Goal: Information Seeking & Learning: Learn about a topic

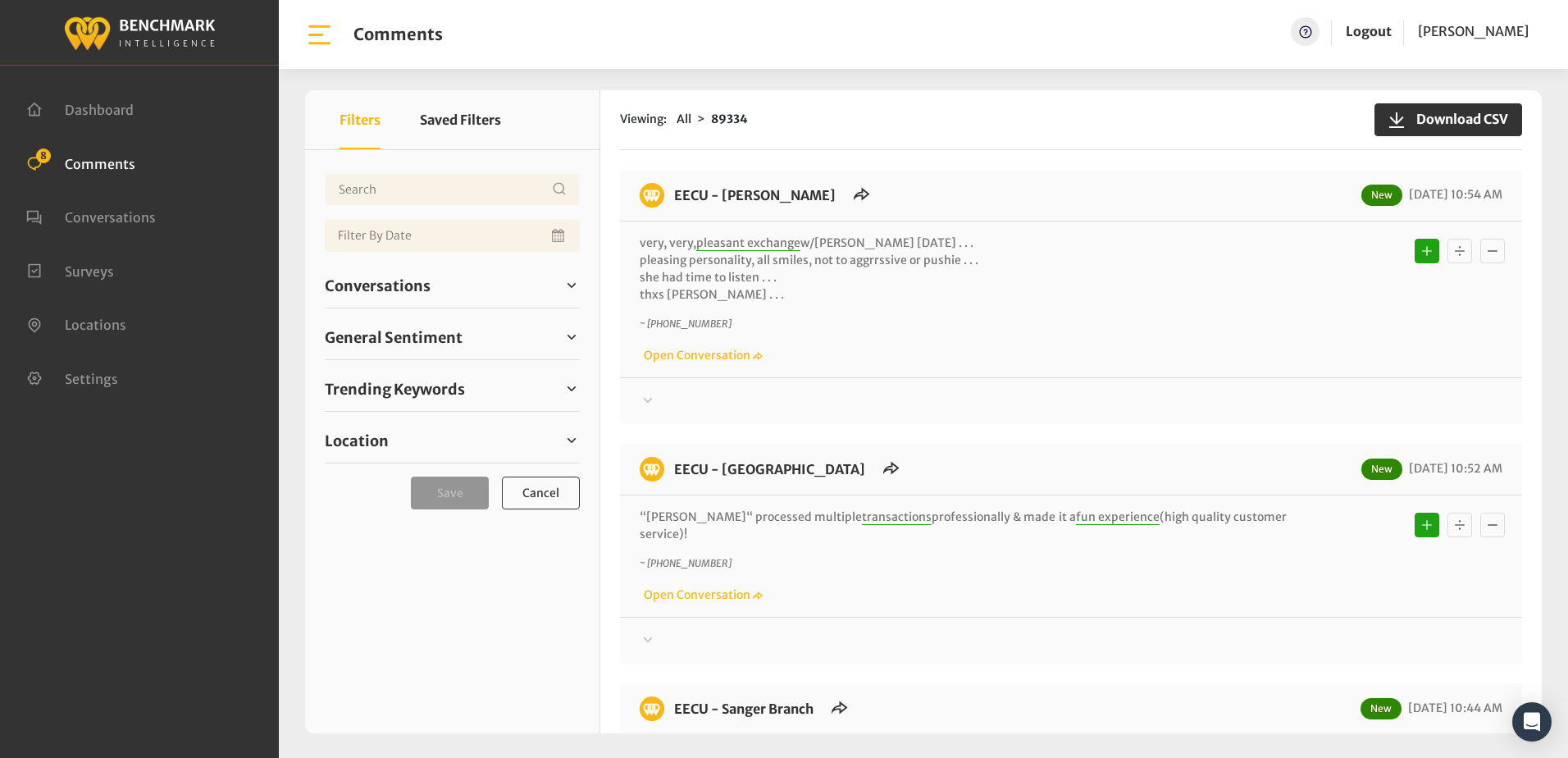
click at [1014, 228] on div "very, very, pleasant exchange w/brenda yesterday . . . pleasing personality, al…" at bounding box center [1071, 299] width 902 height 156
click at [1096, 131] on div "Viewing: All 89334 Download CSV" at bounding box center [1071, 120] width 902 height 60
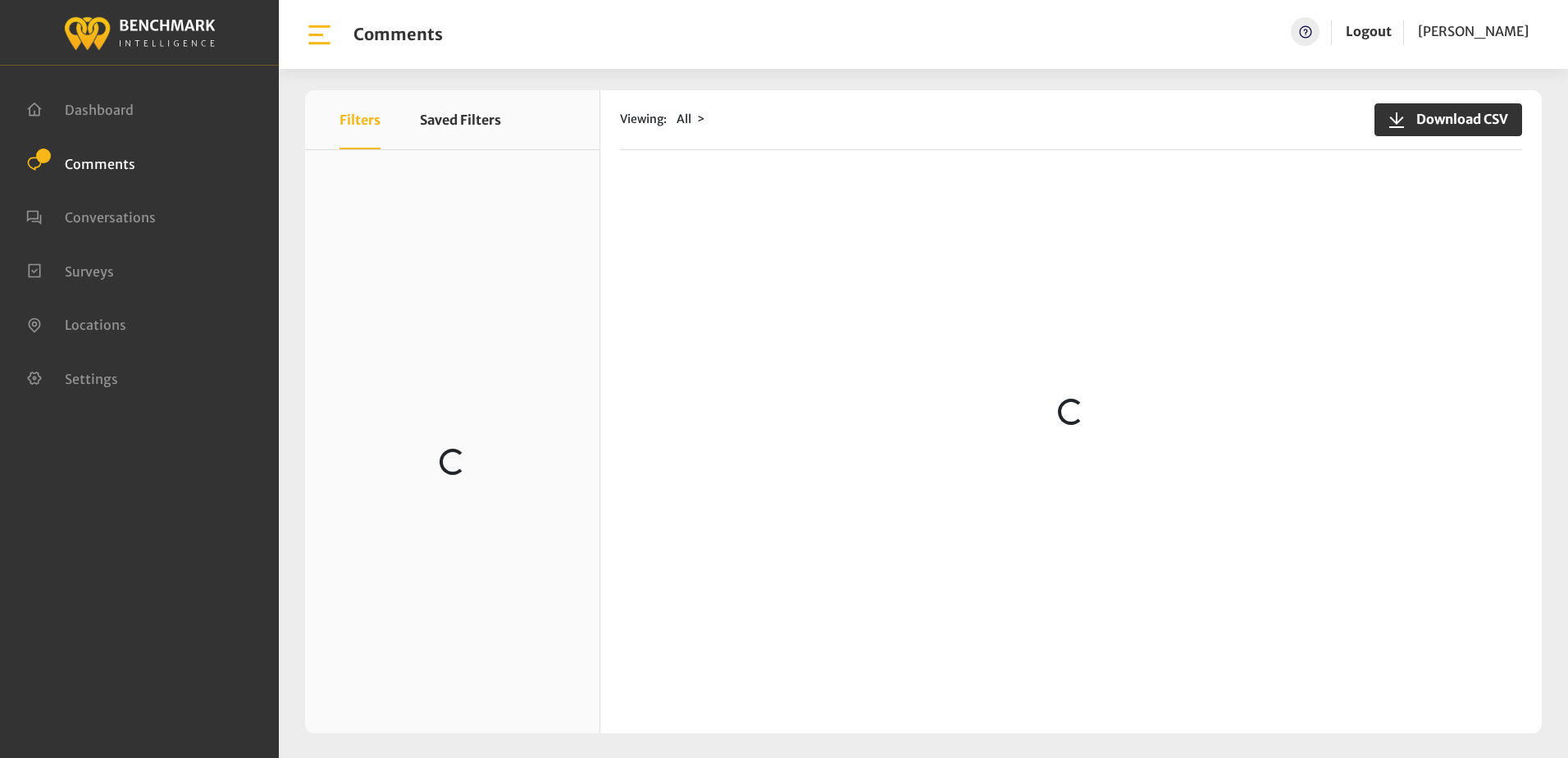
scroll to position [656, 0]
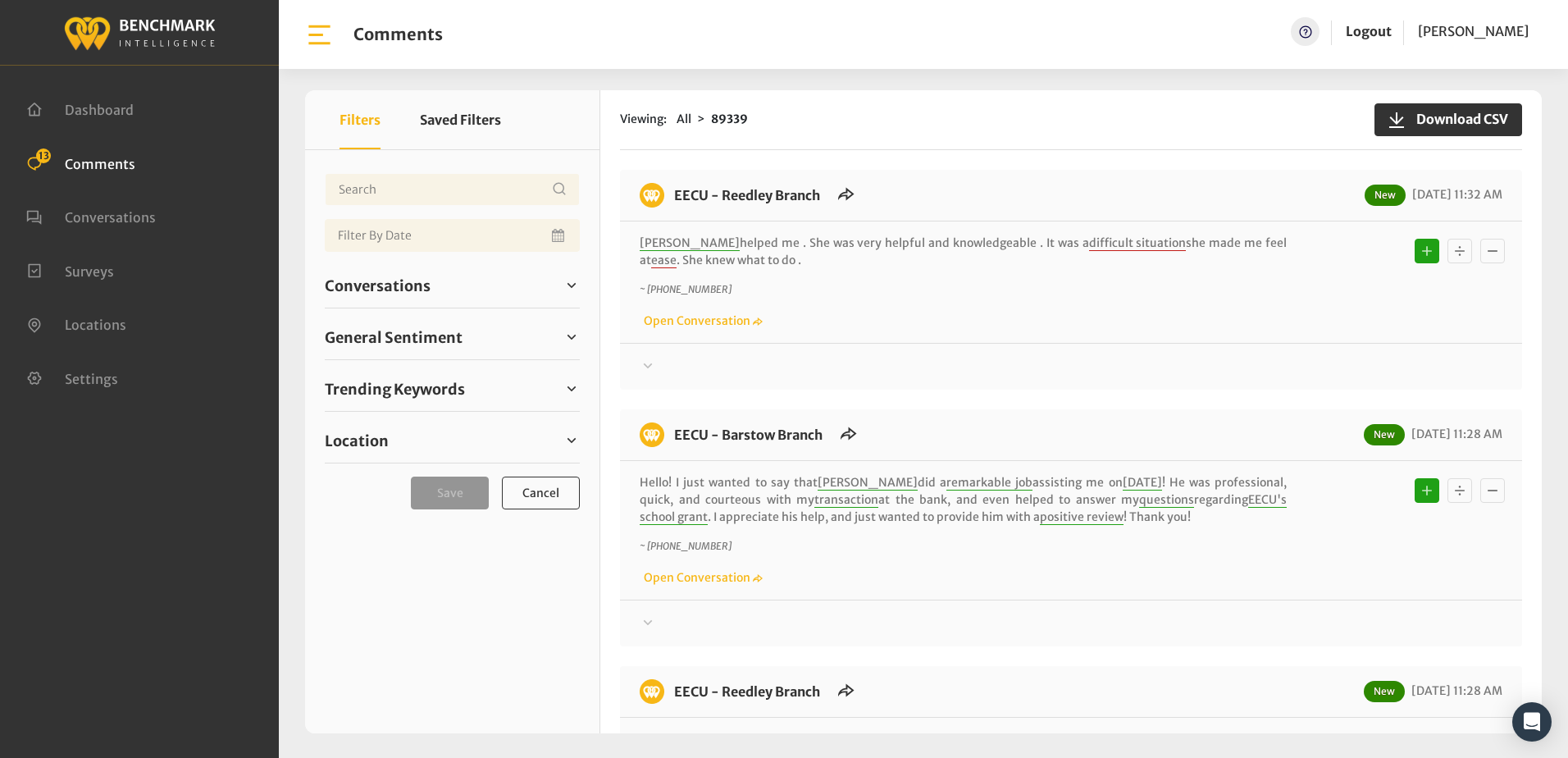
click at [1069, 336] on div "Jessica helped me . She was very helpful and knowledgeable . It was a difficult…" at bounding box center [1071, 282] width 902 height 122
